Goal: Find specific page/section: Find specific page/section

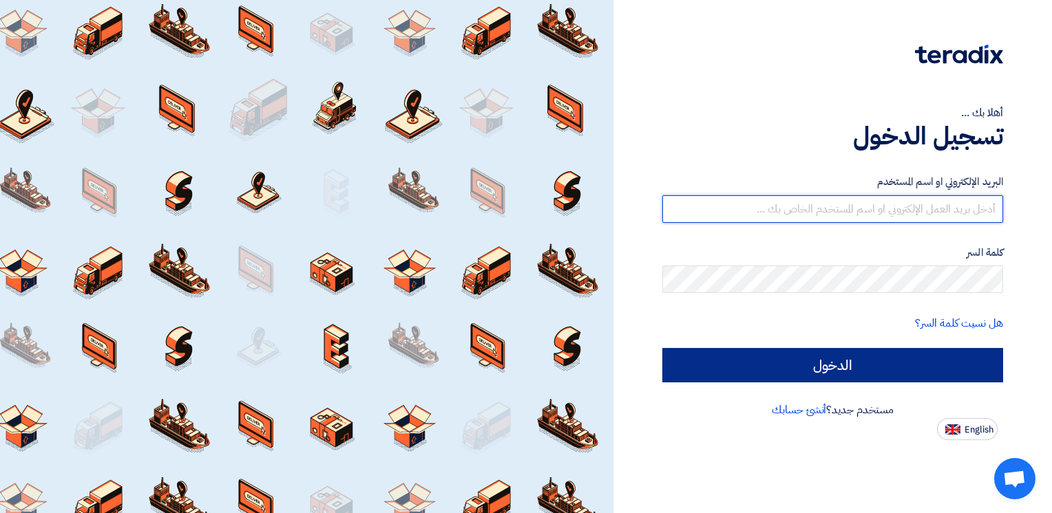
type input "[PERSON_NAME][EMAIL_ADDRESS][PERSON_NAME][DOMAIN_NAME]"
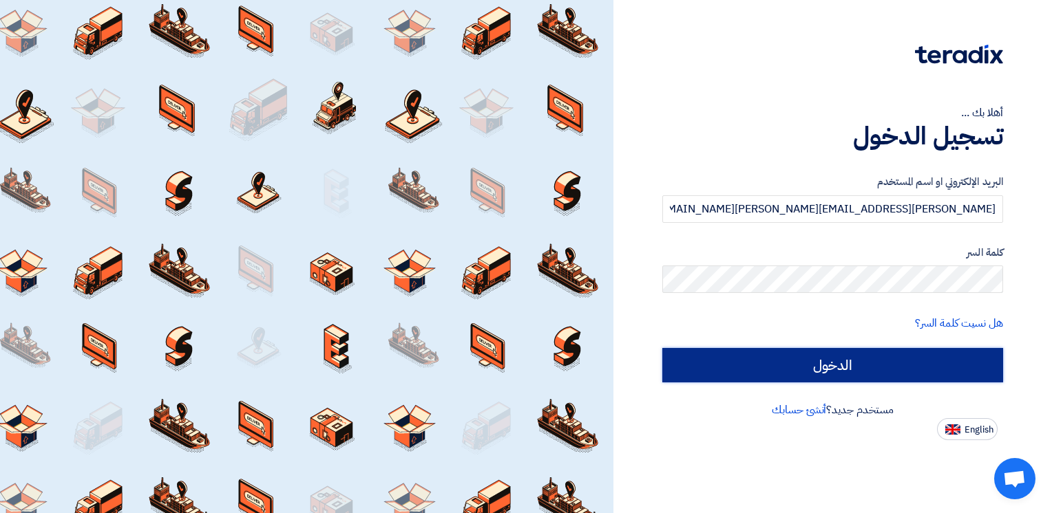
click at [792, 361] on input "الدخول" at bounding box center [832, 365] width 341 height 34
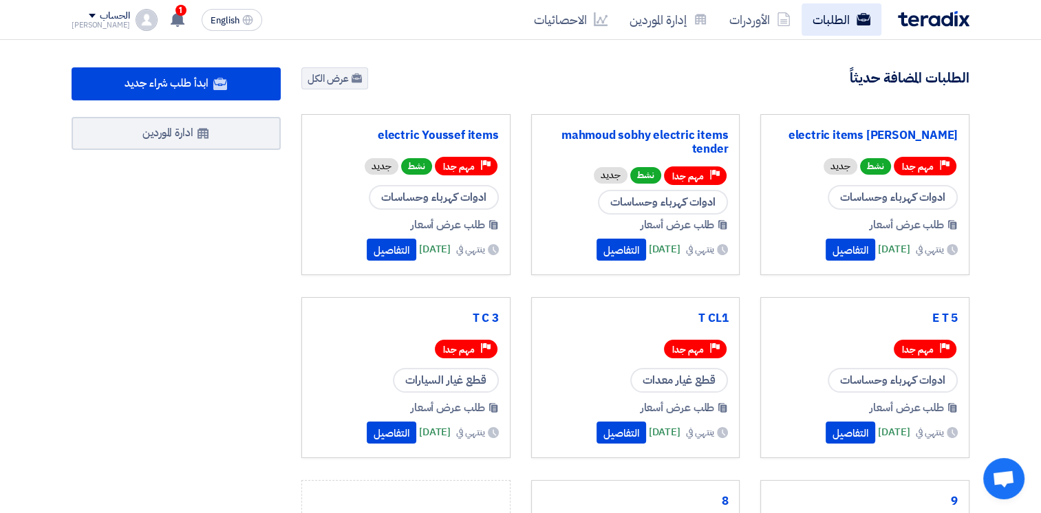
click at [849, 16] on link "الطلبات" at bounding box center [842, 19] width 80 height 32
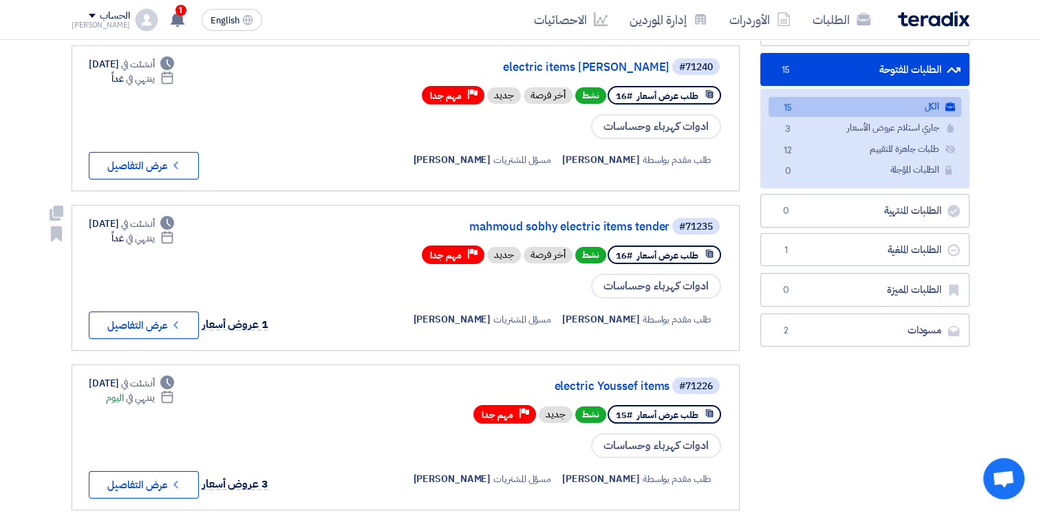
scroll to position [128, 0]
